Goal: Use online tool/utility: Utilize a website feature to perform a specific function

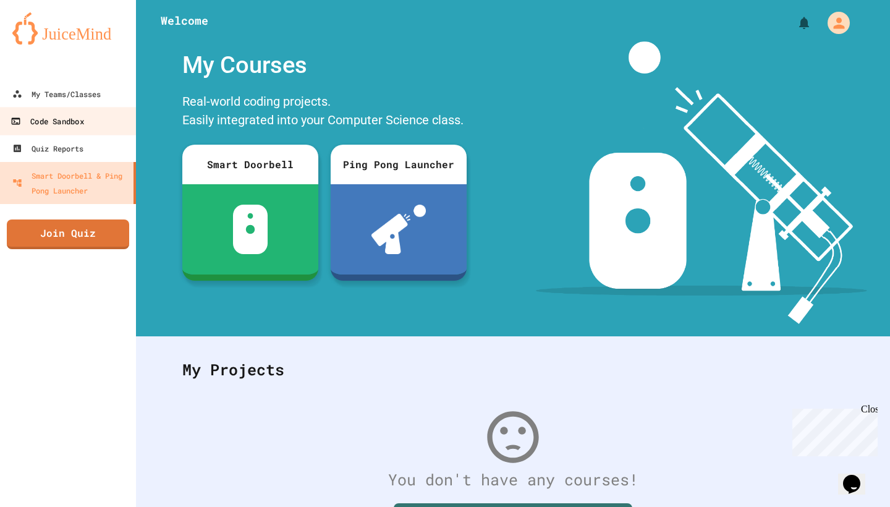
click at [70, 118] on div "Code Sandbox" at bounding box center [47, 121] width 73 height 15
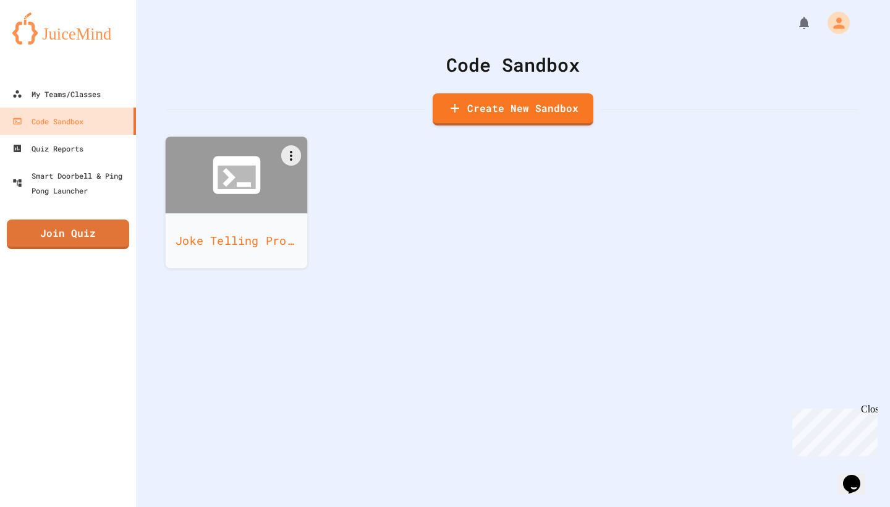
click at [221, 167] on icon at bounding box center [237, 177] width 38 height 23
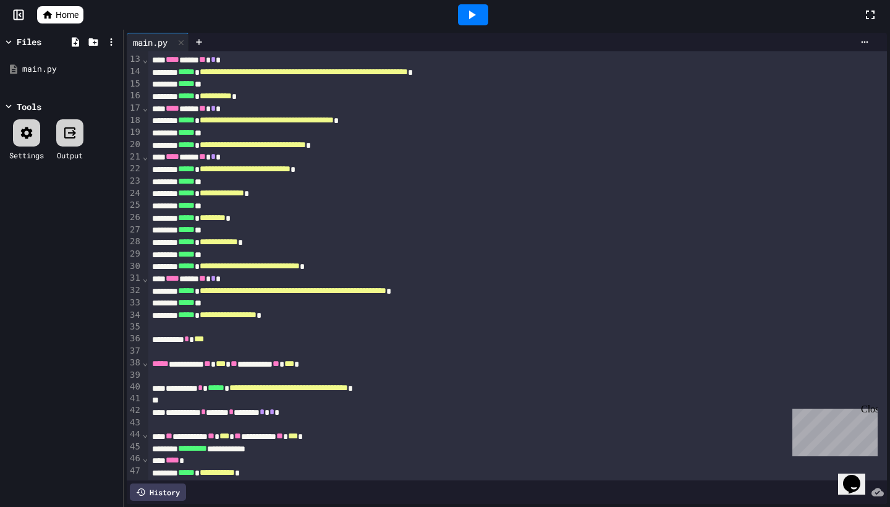
scroll to position [145, 0]
click at [477, 9] on icon at bounding box center [471, 14] width 15 height 15
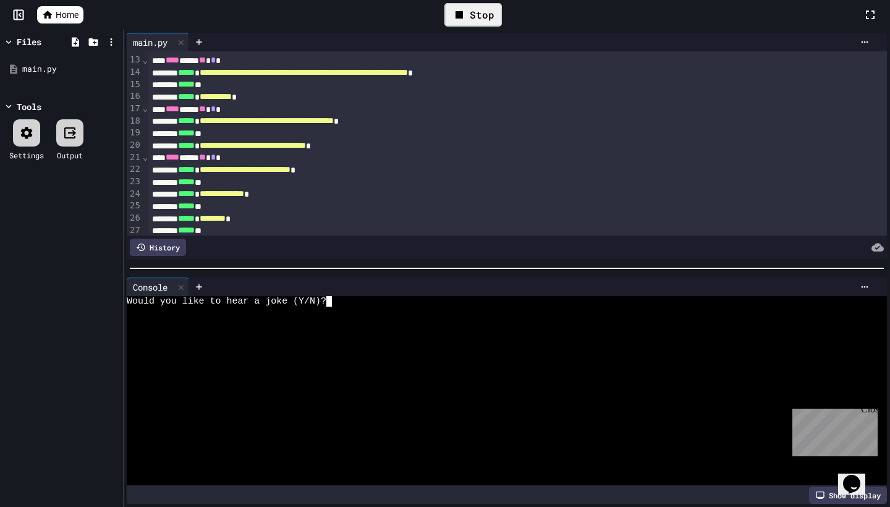
click at [345, 312] on div at bounding box center [502, 312] width 751 height 11
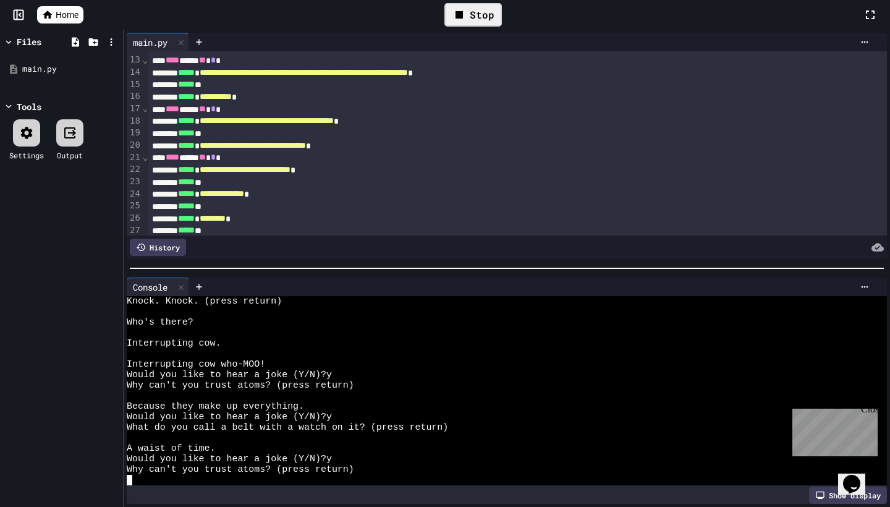
scroll to position [116, 0]
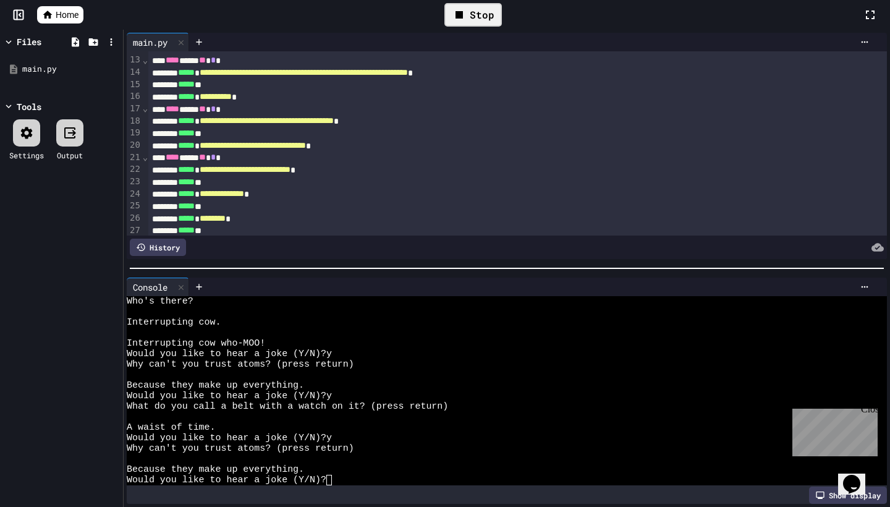
click at [467, 19] on icon at bounding box center [459, 14] width 15 height 15
click at [183, 289] on icon at bounding box center [181, 287] width 9 height 9
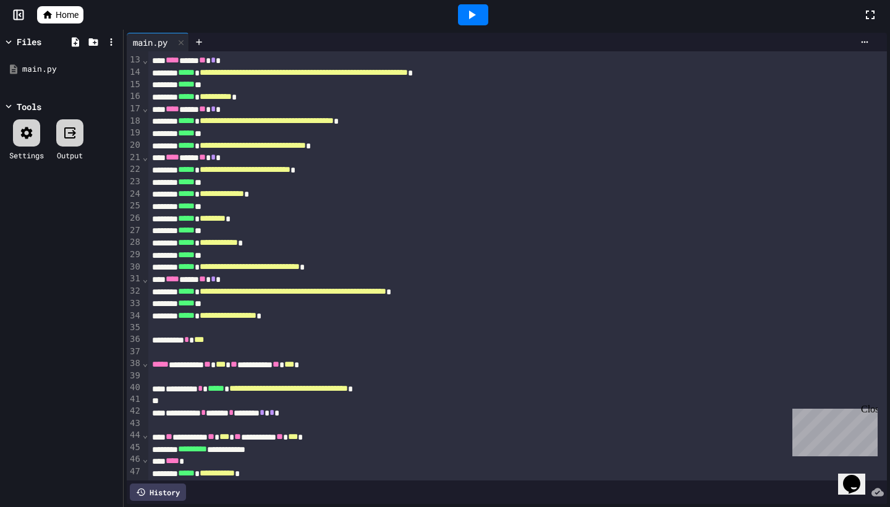
click at [480, 17] on div at bounding box center [473, 14] width 30 height 21
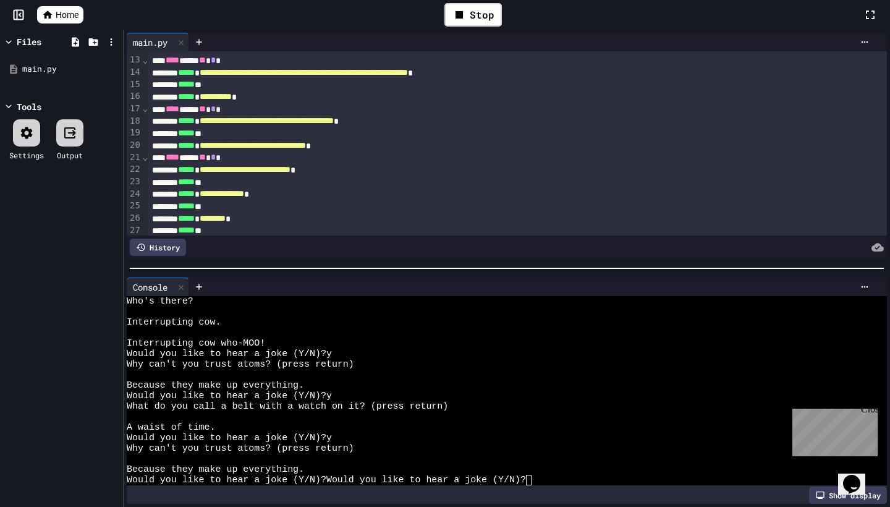
scroll to position [0, 0]
click at [869, 283] on icon at bounding box center [865, 287] width 10 height 10
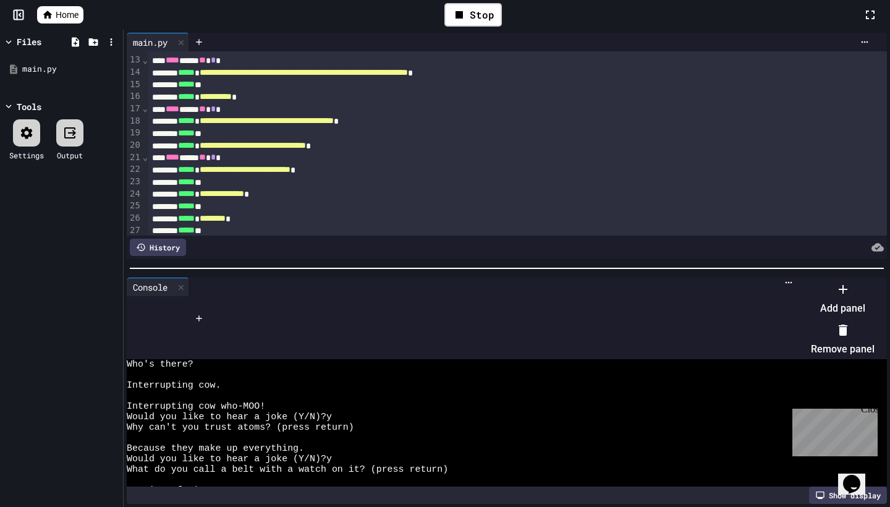
click at [822, 335] on li "Remove panel" at bounding box center [843, 340] width 64 height 40
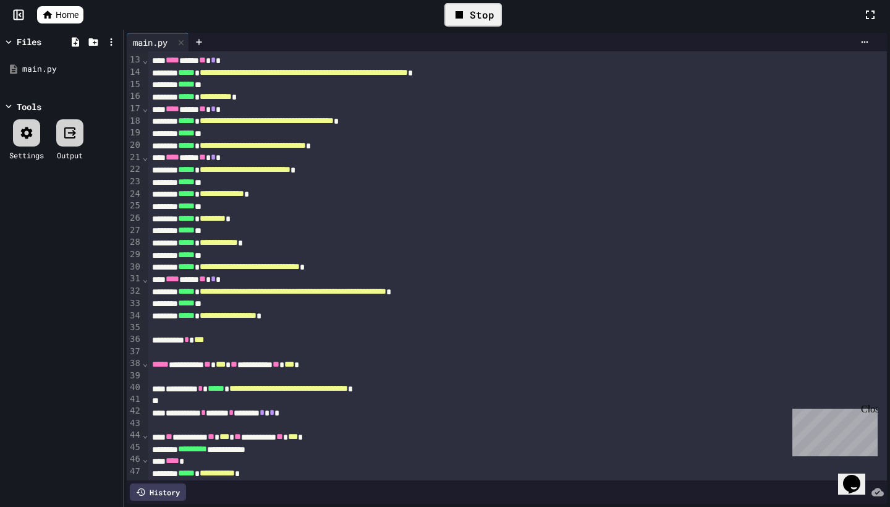
click at [455, 11] on icon at bounding box center [459, 14] width 15 height 15
click at [469, 11] on icon at bounding box center [471, 14] width 15 height 15
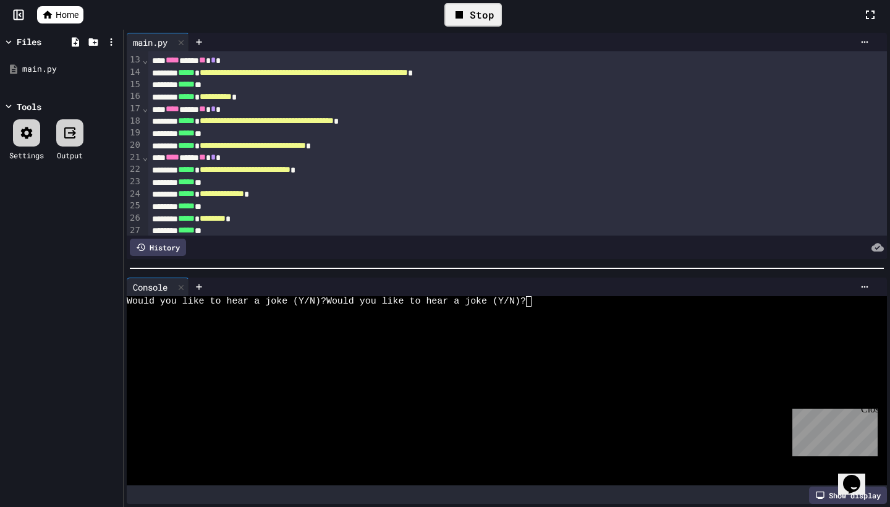
click at [467, 20] on icon at bounding box center [459, 14] width 15 height 15
click at [467, 20] on icon at bounding box center [471, 14] width 15 height 15
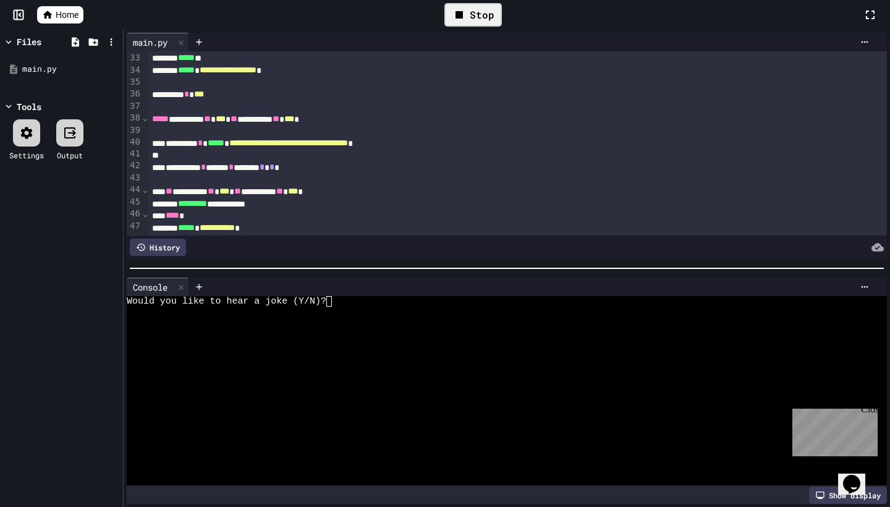
scroll to position [390, 0]
click at [419, 308] on div at bounding box center [502, 312] width 751 height 11
click at [404, 286] on div at bounding box center [542, 287] width 666 height 10
click at [471, 11] on div "Stop" at bounding box center [473, 14] width 57 height 23
click at [470, 15] on icon at bounding box center [472, 15] width 7 height 9
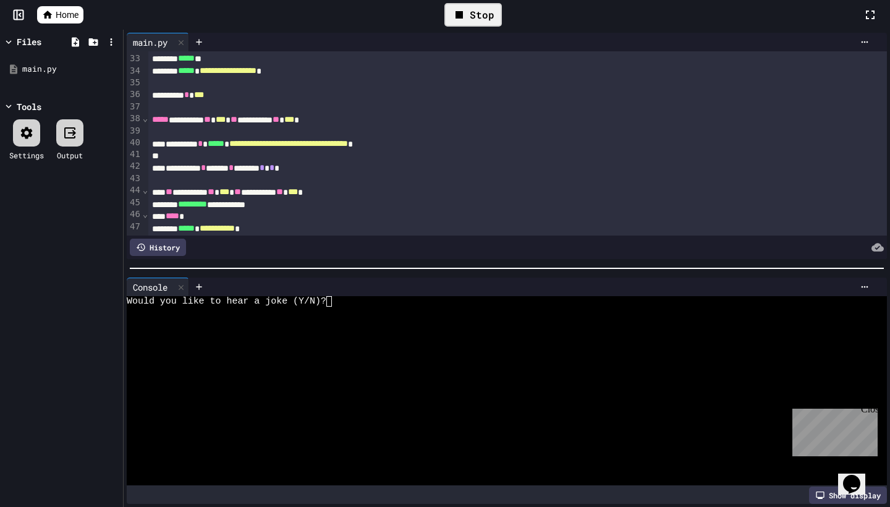
click at [347, 304] on div "Would you like to hear a joke (Y/N)?" at bounding box center [502, 301] width 751 height 11
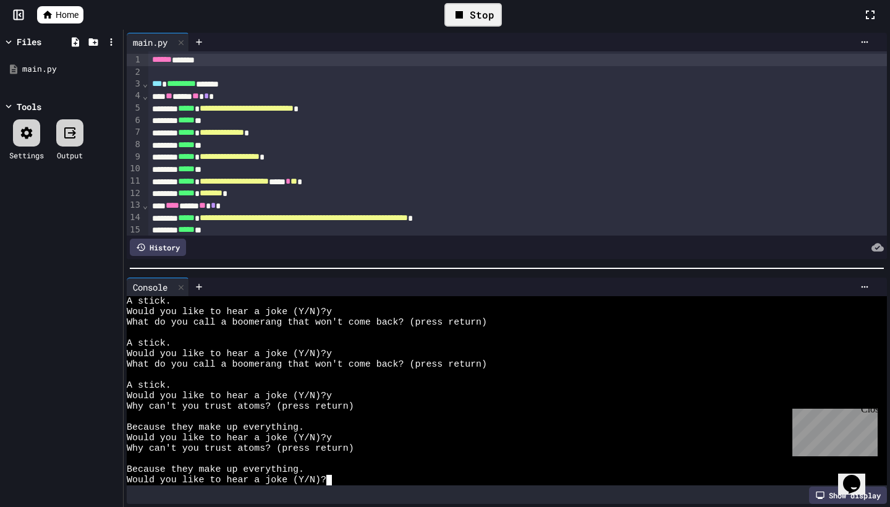
scroll to position [0, 0]
click at [460, 14] on icon at bounding box center [459, 14] width 7 height 7
click at [472, 15] on icon at bounding box center [472, 15] width 7 height 9
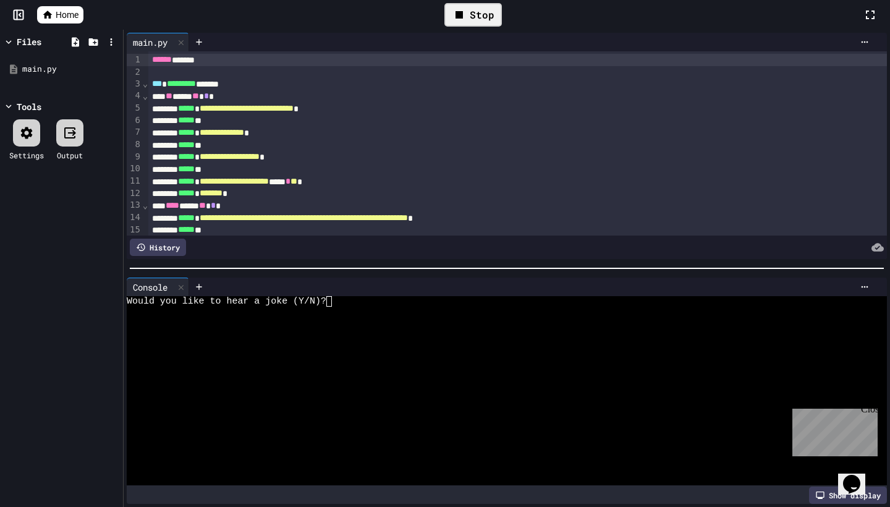
click at [471, 14] on div "Stop" at bounding box center [473, 14] width 57 height 23
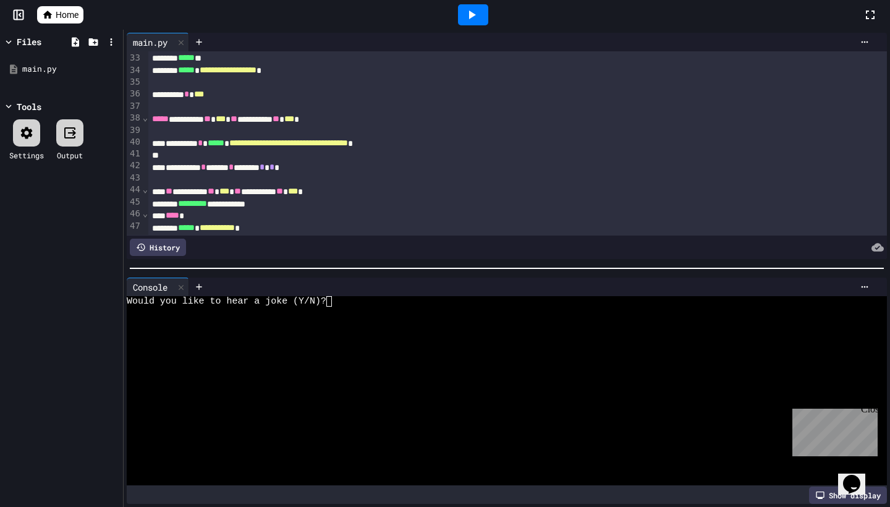
scroll to position [390, 0]
click at [355, 307] on div at bounding box center [502, 312] width 751 height 11
click at [484, 21] on div at bounding box center [473, 14] width 30 height 21
click at [334, 300] on div "Would you like to hear a joke (Y/N)?" at bounding box center [502, 301] width 751 height 11
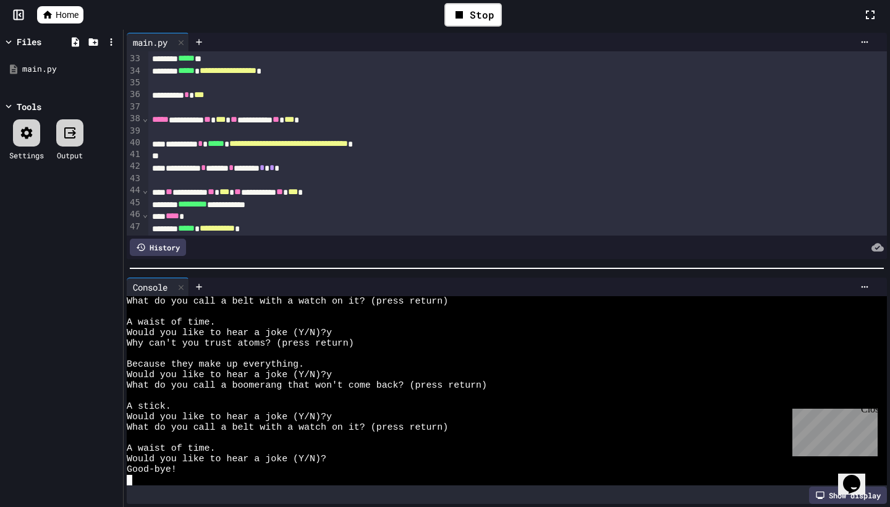
scroll to position [95, 0]
